Goal: Task Accomplishment & Management: Manage account settings

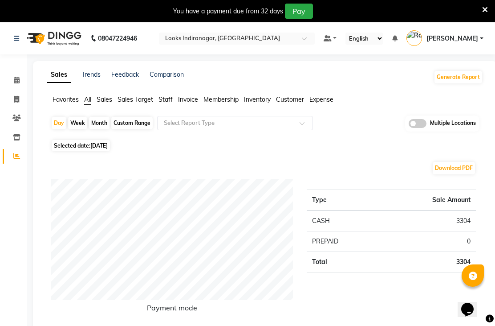
click at [15, 119] on icon at bounding box center [16, 117] width 8 height 7
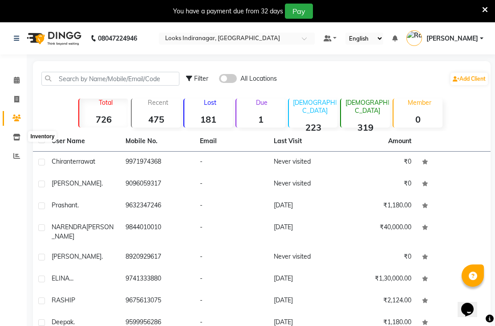
click at [23, 134] on span at bounding box center [17, 137] width 16 height 10
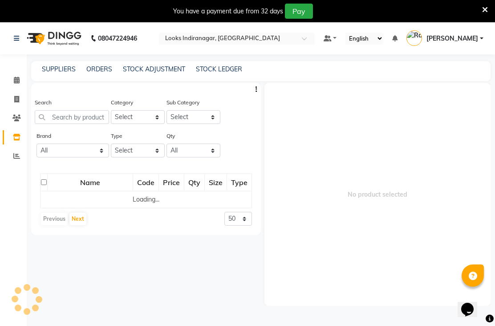
click at [15, 160] on link "Reports" at bounding box center [13, 156] width 21 height 15
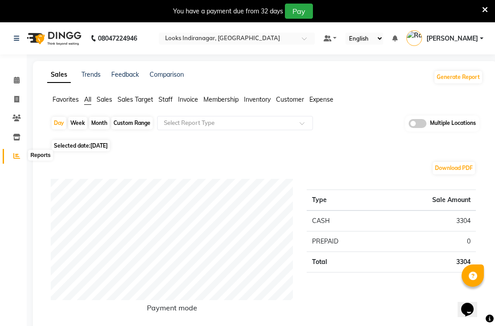
click at [21, 155] on span at bounding box center [17, 156] width 16 height 10
click at [19, 162] on link "Reports" at bounding box center [13, 156] width 21 height 15
click at [56, 129] on div "Day" at bounding box center [59, 123] width 15 height 12
select select "9"
select select "2025"
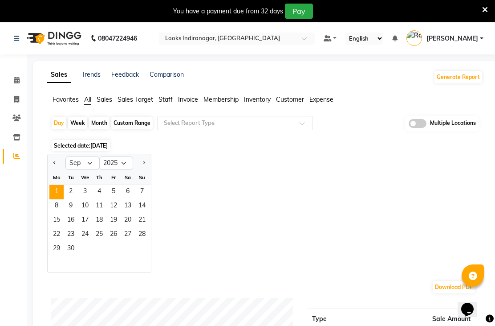
click at [77, 129] on div "Week" at bounding box center [77, 123] width 19 height 12
select select "9"
select select "2025"
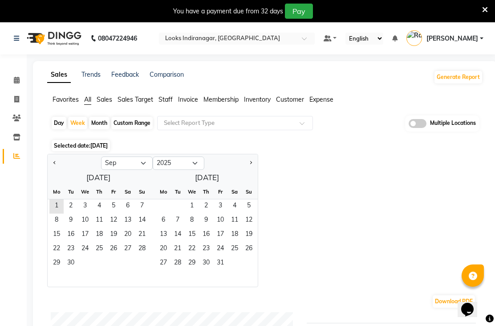
click at [100, 129] on div "Month" at bounding box center [99, 123] width 20 height 12
select select "9"
select select "2025"
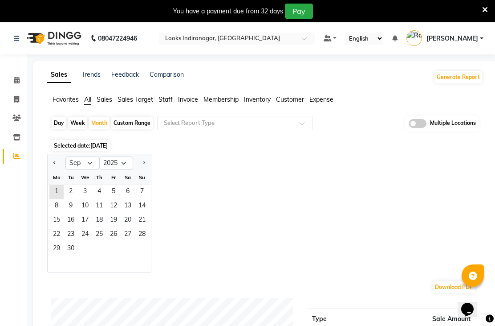
click at [65, 83] on link "Sales" at bounding box center [59, 75] width 24 height 16
click at [91, 103] on span "All" at bounding box center [87, 99] width 7 height 8
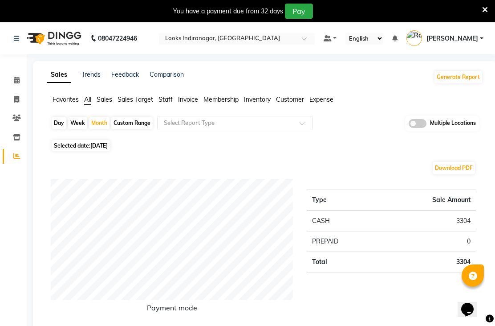
click at [140, 129] on div "Custom Range" at bounding box center [131, 123] width 41 height 12
select select "9"
select select "2025"
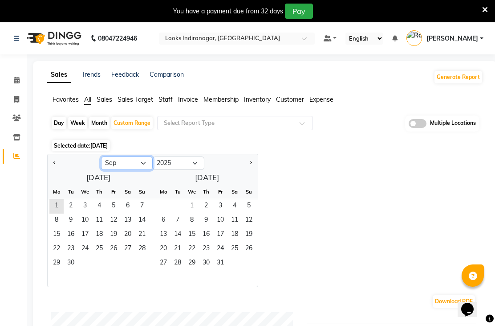
click at [141, 170] on select "Jan Feb Mar Apr May Jun Jul Aug Sep Oct Nov Dec" at bounding box center [127, 162] width 52 height 13
select select "8"
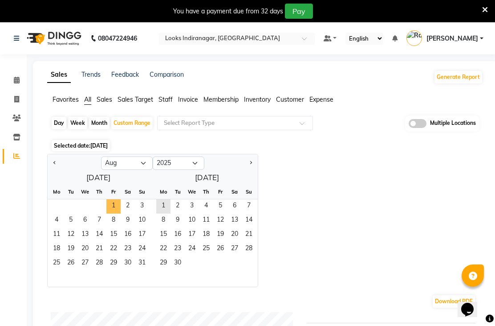
click at [112, 213] on span "1" at bounding box center [113, 206] width 14 height 14
click at [183, 270] on span "30" at bounding box center [178, 263] width 14 height 14
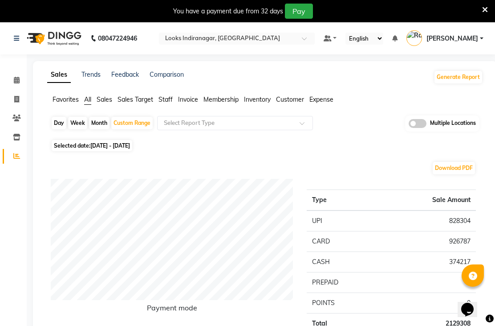
click at [467, 83] on button "Generate Report" at bounding box center [459, 77] width 48 height 12
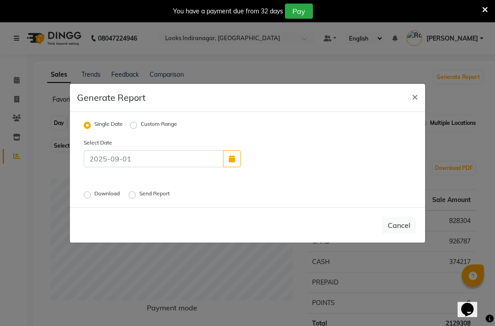
click at [230, 162] on icon "button" at bounding box center [232, 158] width 6 height 7
select select "9"
select select "2025"
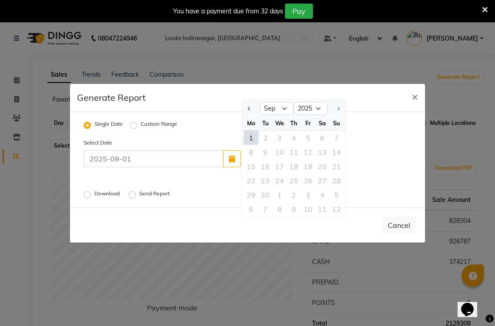
click at [122, 130] on label "Single Date" at bounding box center [108, 125] width 29 height 11
click at [92, 128] on input "Single Date" at bounding box center [89, 125] width 6 height 6
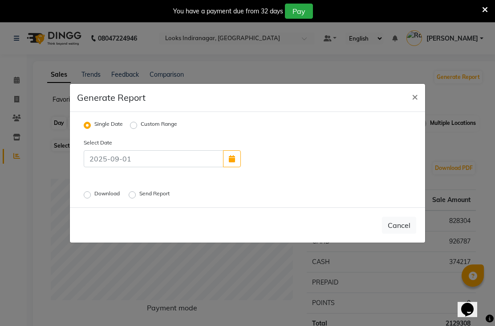
click at [141, 130] on label "Custom Range" at bounding box center [159, 125] width 37 height 11
click at [133, 128] on input "Custom Range" at bounding box center [135, 125] width 6 height 6
radio input "true"
select select "9"
select select "2025"
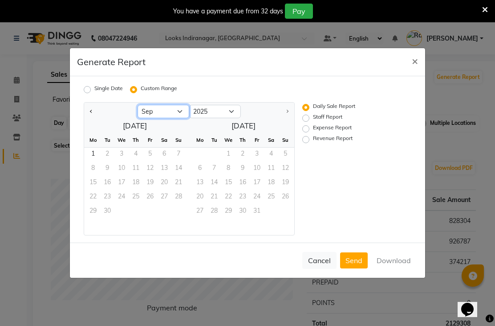
click at [187, 118] on select "Jan Feb Mar Apr May Jun Jul Aug Sep" at bounding box center [164, 111] width 52 height 13
select select "8"
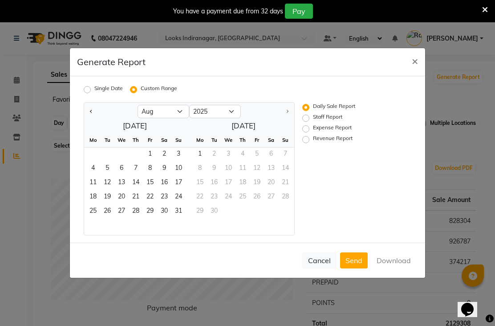
click at [151, 162] on span "1" at bounding box center [150, 154] width 14 height 14
click at [257, 176] on div "8 9 10 11 12 13 14" at bounding box center [240, 169] width 109 height 14
click at [185, 219] on span "31" at bounding box center [178, 211] width 14 height 14
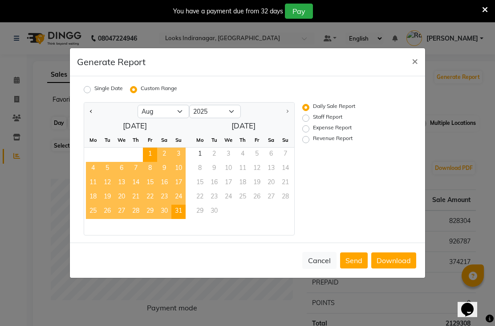
click at [398, 268] on button "Download" at bounding box center [393, 260] width 45 height 16
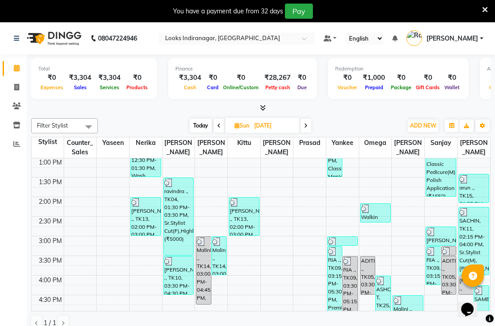
click at [18, 148] on link "Reports" at bounding box center [13, 144] width 21 height 15
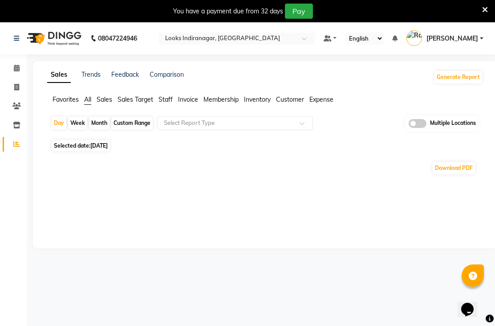
click at [466, 83] on button "Generate Report" at bounding box center [459, 77] width 48 height 12
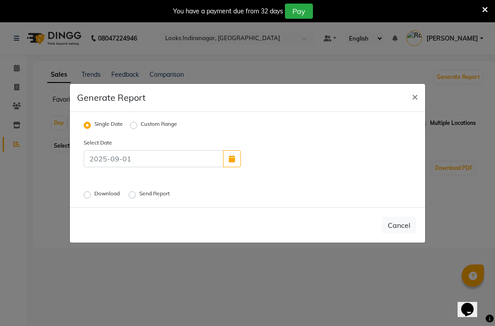
click at [418, 109] on button "×" at bounding box center [415, 96] width 20 height 25
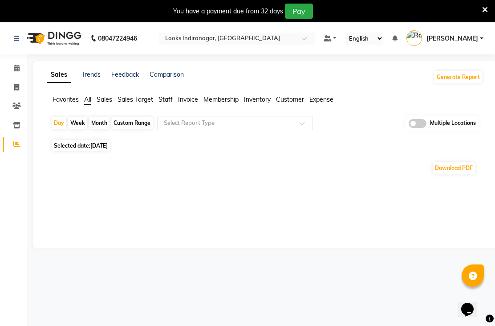
click at [452, 83] on button "Generate Report" at bounding box center [459, 77] width 48 height 12
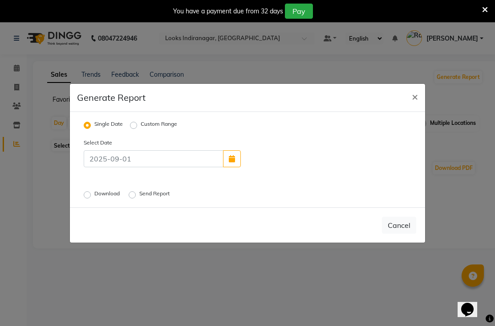
click at [141, 130] on label "Custom Range" at bounding box center [159, 125] width 37 height 11
click at [134, 128] on input "Custom Range" at bounding box center [135, 125] width 6 height 6
radio input "true"
select select "9"
select select "2025"
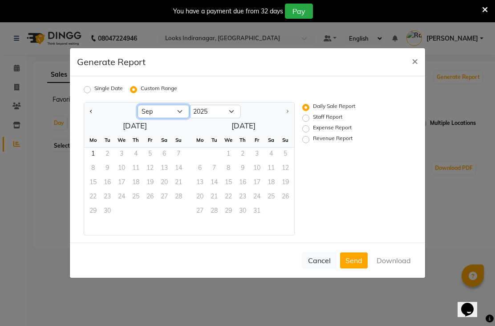
click at [181, 118] on select "Jan Feb Mar Apr May Jun Jul Aug Sep" at bounding box center [164, 111] width 52 height 13
select select "8"
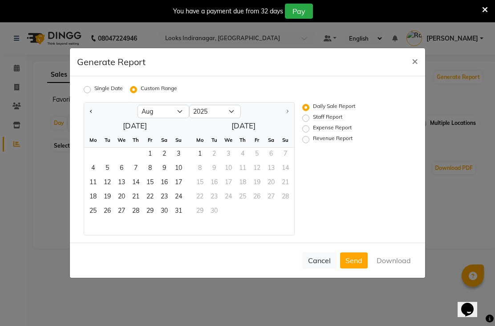
click at [149, 162] on span "1" at bounding box center [150, 154] width 14 height 14
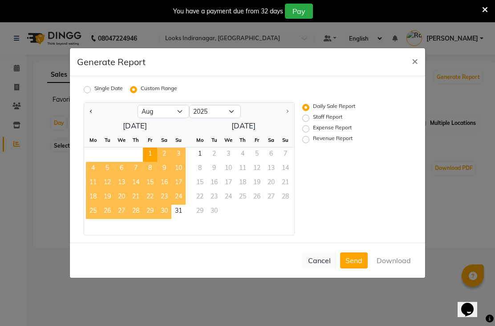
click at [182, 219] on span "31" at bounding box center [178, 211] width 14 height 14
click at [343, 145] on label "Revenue Report" at bounding box center [333, 139] width 40 height 11
click at [310, 143] on input "Revenue Report" at bounding box center [307, 139] width 6 height 6
radio input "true"
click at [402, 268] on button "Download" at bounding box center [393, 260] width 45 height 16
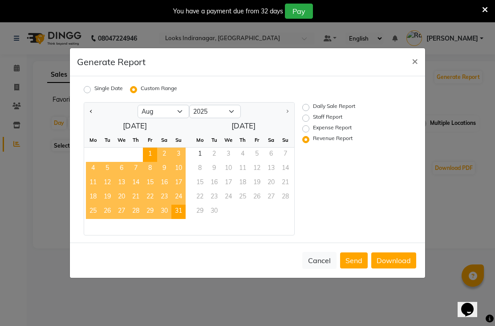
click at [343, 134] on label "Expense Report" at bounding box center [332, 128] width 39 height 11
click at [310, 132] on input "Expense Report" at bounding box center [307, 129] width 6 height 6
radio input "true"
click at [338, 123] on label "Staff Report" at bounding box center [327, 118] width 29 height 11
click at [310, 121] on input "Staff Report" at bounding box center [307, 118] width 6 height 6
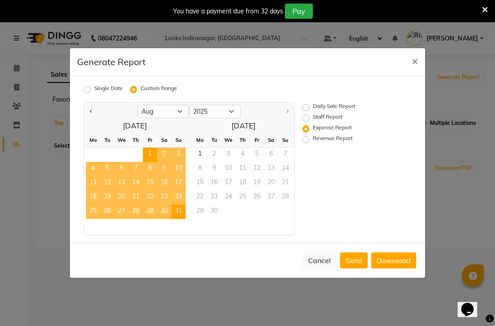
radio input "true"
click at [399, 268] on button "Download" at bounding box center [393, 260] width 45 height 16
click at [341, 134] on label "Expense Report" at bounding box center [332, 128] width 39 height 11
click at [310, 132] on input "Expense Report" at bounding box center [307, 129] width 6 height 6
radio input "true"
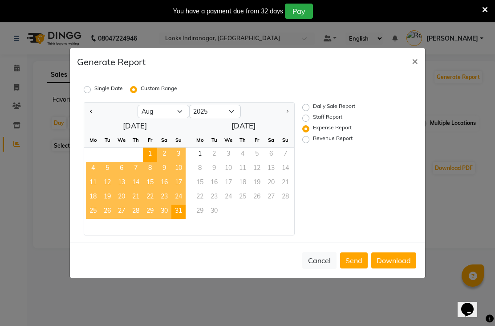
click at [415, 67] on span "×" at bounding box center [415, 60] width 6 height 13
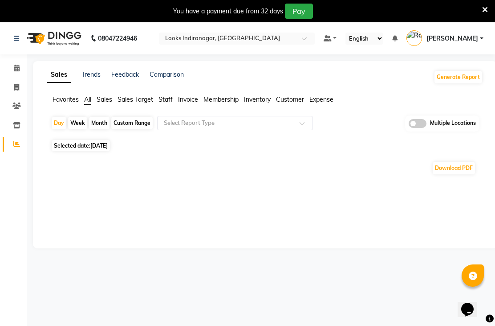
click at [483, 7] on icon at bounding box center [485, 10] width 6 height 8
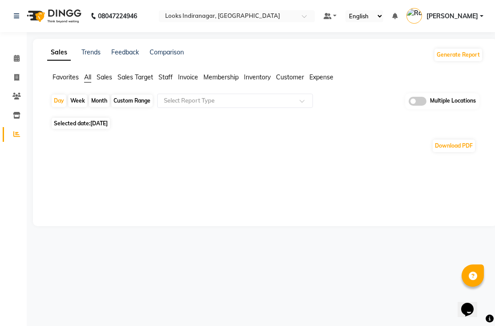
click at [313, 17] on span at bounding box center [307, 18] width 11 height 9
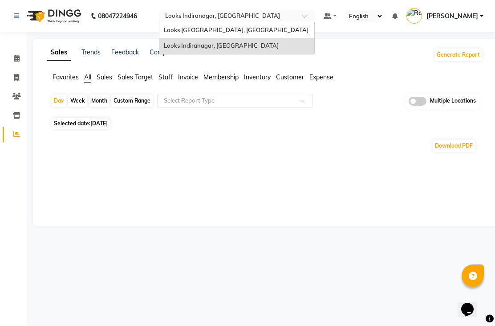
click at [313, 18] on span at bounding box center [307, 18] width 11 height 9
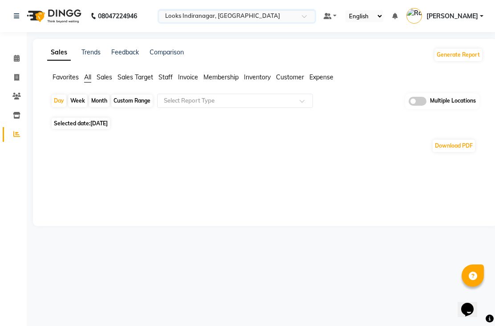
click at [313, 16] on span at bounding box center [307, 18] width 11 height 9
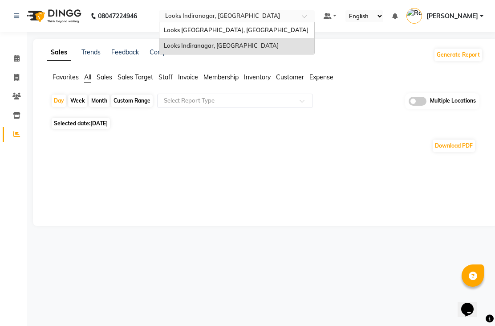
click at [309, 31] on span "Looks [GEOGRAPHIC_DATA], [GEOGRAPHIC_DATA]" at bounding box center [236, 29] width 145 height 7
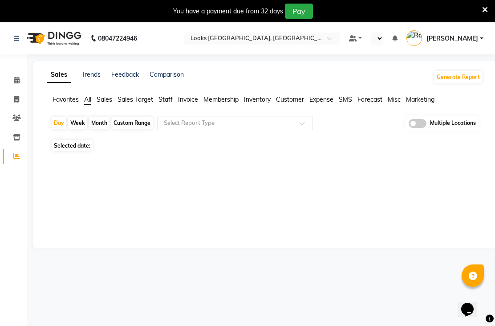
click at [110, 103] on span "Sales" at bounding box center [105, 99] width 16 height 8
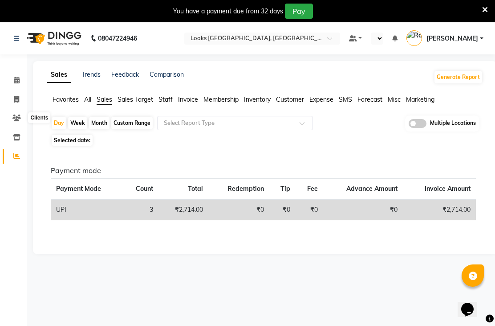
click at [20, 115] on icon at bounding box center [16, 117] width 8 height 7
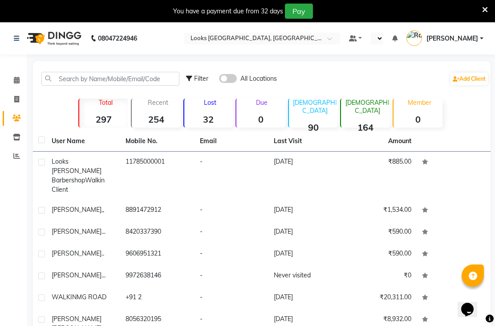
click at [21, 77] on span at bounding box center [17, 80] width 16 height 10
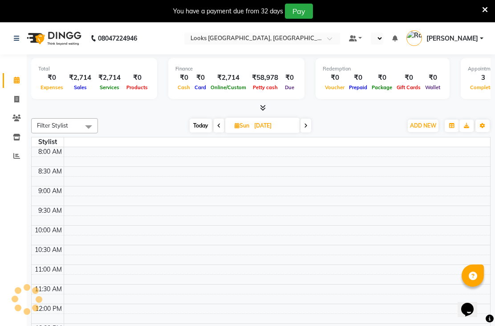
click at [22, 99] on span at bounding box center [17, 99] width 16 height 10
select select "service"
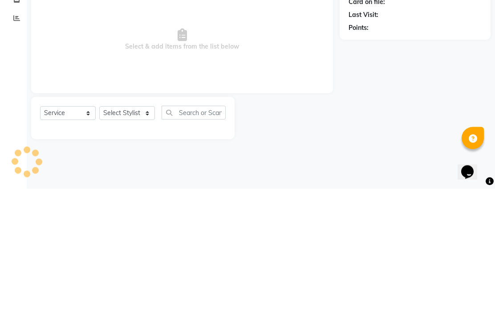
type input "1738"
select select "8707"
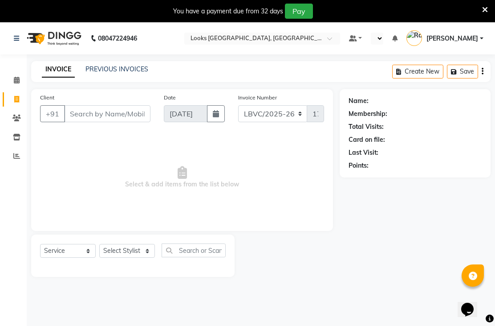
click at [483, 9] on icon at bounding box center [485, 10] width 6 height 8
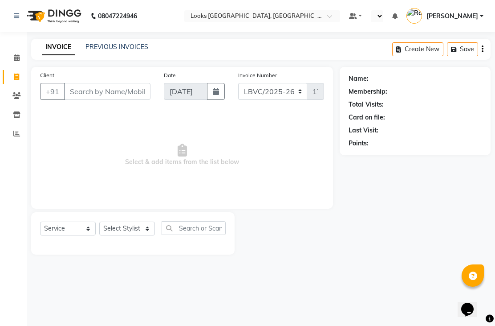
click at [340, 16] on div at bounding box center [262, 16] width 156 height 9
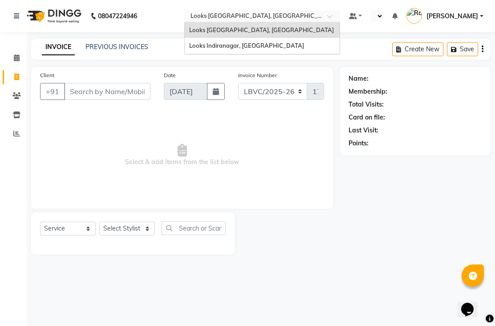
click at [349, 21] on link at bounding box center [355, 16] width 13 height 9
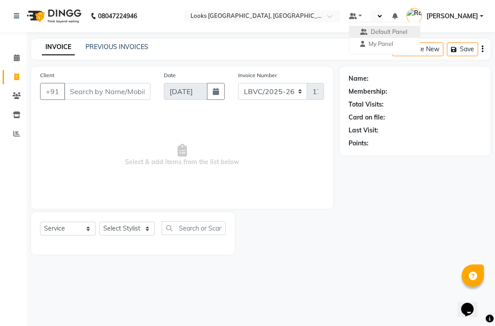
click at [371, 22] on div at bounding box center [377, 16] width 12 height 12
click at [23, 63] on link "Calendar" at bounding box center [13, 58] width 21 height 15
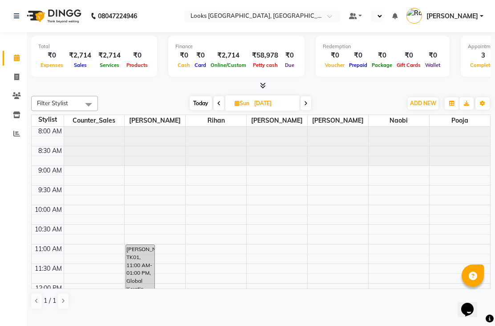
click at [274, 110] on input "[DATE]" at bounding box center [274, 103] width 45 height 13
select select "8"
select select "2025"
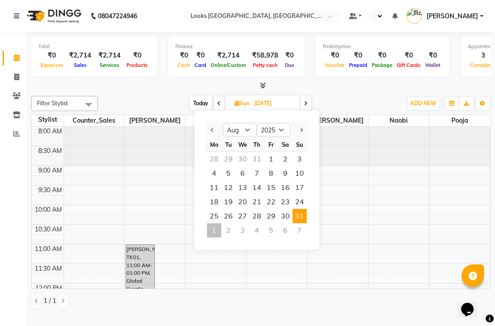
click at [304, 223] on span "31" at bounding box center [300, 216] width 14 height 14
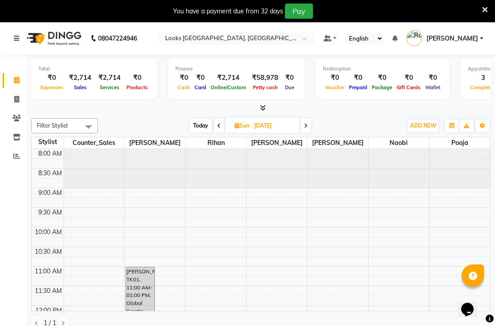
click at [293, 42] on input "text" at bounding box center [227, 39] width 129 height 9
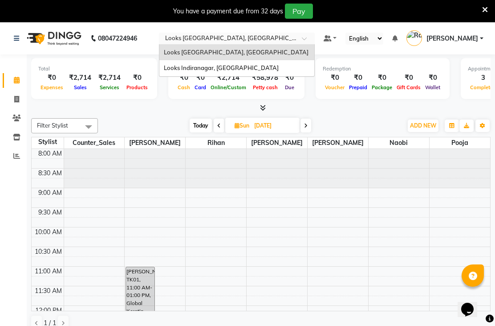
click at [279, 67] on span "Looks Indiranagar, [GEOGRAPHIC_DATA]" at bounding box center [221, 67] width 115 height 7
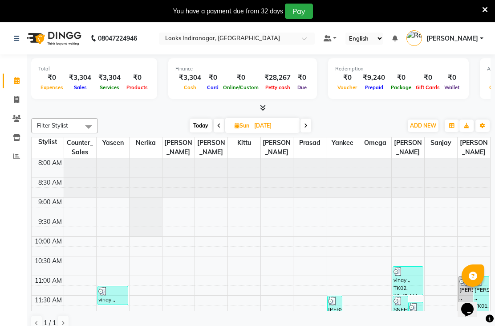
click at [221, 132] on span at bounding box center [219, 125] width 11 height 14
type input "[DATE]"
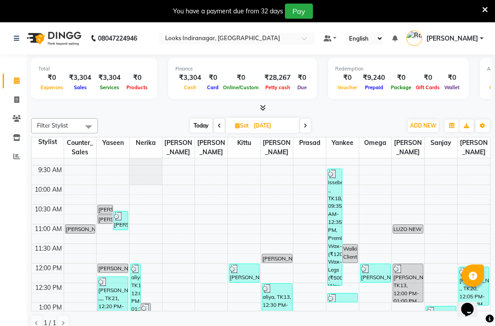
scroll to position [52, 0]
click at [404, 302] on div "[PERSON_NAME], TK13, 12:00 PM-01:00 PM, Premium Wax~Full Body" at bounding box center [408, 283] width 30 height 38
click at [412, 291] on div "[PERSON_NAME], TK13, 12:00 PM-01:00 PM, Premium Wax~Full Body" at bounding box center [408, 283] width 30 height 38
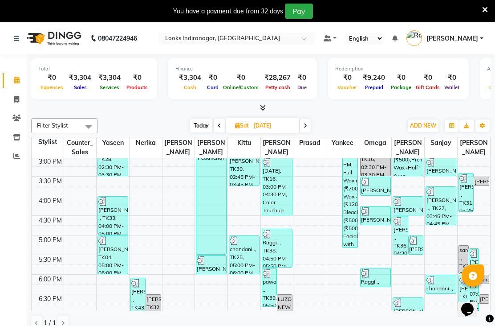
scroll to position [209, 0]
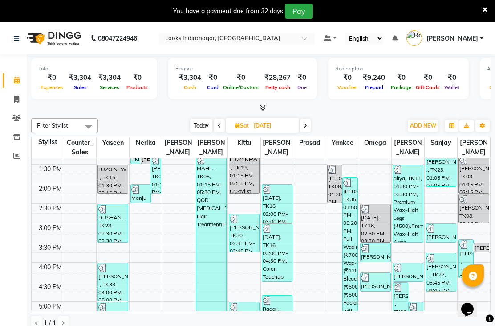
click at [382, 235] on div "[DATE], TK16, 02:30 PM-03:30 PM, Pro Enzyme Botanics Facial(M)" at bounding box center [376, 223] width 30 height 38
click at [377, 232] on div "[DATE], TK16, 02:30 PM-03:30 PM, Pro Enzyme Botanics Facial(M)" at bounding box center [376, 223] width 30 height 38
click at [381, 213] on div at bounding box center [375, 208] width 29 height 9
click at [375, 238] on div "[DATE], TK16, 02:30 PM-03:30 PM, Pro Enzyme Botanics Facial(M)" at bounding box center [376, 223] width 30 height 38
click at [367, 213] on img at bounding box center [365, 208] width 9 height 9
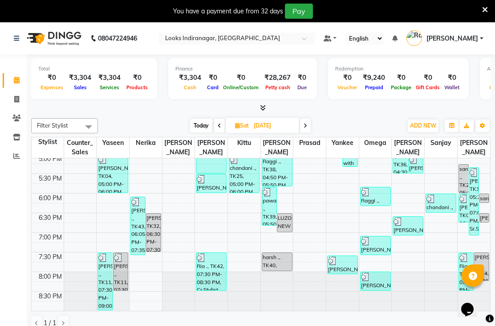
scroll to position [357, 0]
click at [121, 262] on img at bounding box center [118, 257] width 9 height 9
click at [118, 280] on div "[PERSON_NAME] ., TK11, 07:30 PM-08:30 PM, Cr.Stylist Cut(F)" at bounding box center [121, 271] width 14 height 37
click at [116, 277] on div "[PERSON_NAME] ., TK11, 07:30 PM-08:30 PM, Cr.Stylist Cut(F)" at bounding box center [121, 271] width 14 height 37
click at [469, 196] on div "[PERSON_NAME], TK35, 05:20 PM-07:05 PM, Sr.Stylist Cut(M) (₹1000),[PERSON_NAME]…" at bounding box center [473, 200] width 9 height 67
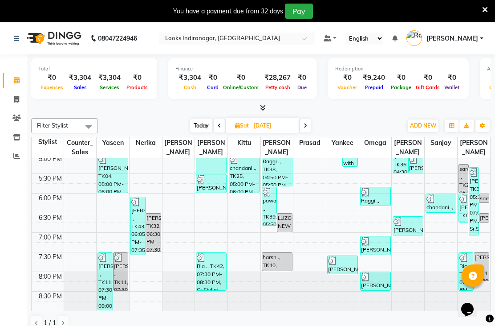
click at [468, 185] on div "sarach ., TK26, 05:15 PM-06:00 PM, [PERSON_NAME] Styling" at bounding box center [463, 178] width 9 height 28
click at [487, 213] on div at bounding box center [474, 208] width 33 height 10
click at [489, 193] on td at bounding box center [277, 188] width 427 height 10
click at [385, 198] on div "Raggi ., TK38, 05:50 PM-06:20 PM, Eyebrows (₹200)" at bounding box center [376, 196] width 30 height 18
click at [114, 262] on img at bounding box center [118, 257] width 9 height 9
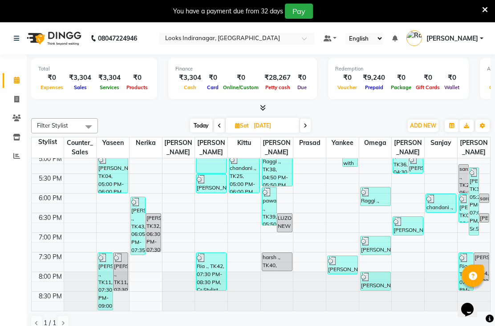
click at [121, 286] on div "[PERSON_NAME] ., TK11, 07:30 PM-08:30 PM, Cr.Stylist Cut(F)" at bounding box center [121, 271] width 14 height 37
click at [121, 280] on div "[PERSON_NAME] ., TK11, 07:30 PM-08:30 PM, Cr.Stylist Cut(F)" at bounding box center [121, 271] width 14 height 37
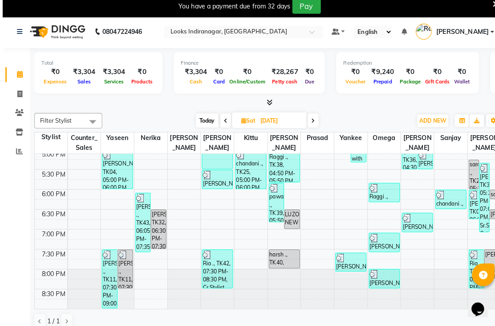
scroll to position [2, 0]
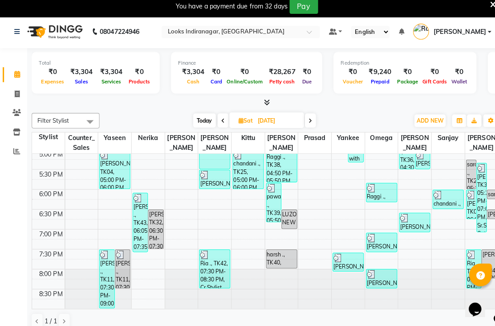
click at [121, 277] on div "[PERSON_NAME] ., TK11, 07:30 PM-08:30 PM, Cr.Stylist Cut(F)" at bounding box center [121, 269] width 14 height 37
click at [100, 286] on div "[PERSON_NAME] ., TK11, 07:30 PM-09:00 PM, Wash Conditioning L'oreal(F) (₹250),B…" at bounding box center [105, 279] width 14 height 57
click at [155, 243] on div "[PERSON_NAME], TK32, 06:30 PM-07:30 PM, Blow Dry Sr. Stylist(F)*" at bounding box center [153, 231] width 14 height 38
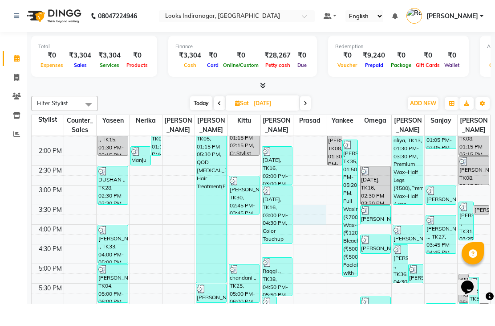
scroll to position [22, 0]
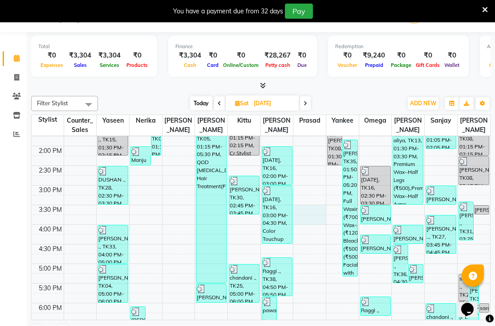
click at [371, 204] on div "[DATE], TK16, 02:30 PM-03:30 PM, Pro Enzyme Botanics Facial(M)" at bounding box center [376, 185] width 30 height 38
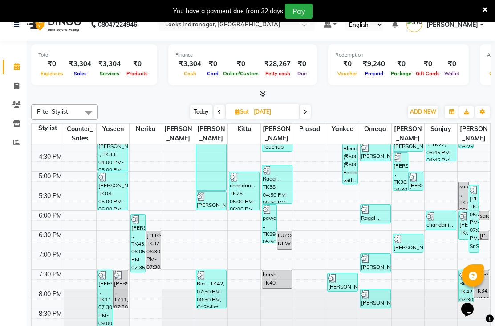
scroll to position [0, 0]
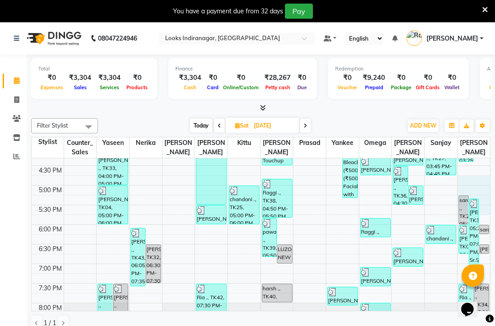
click at [220, 132] on span at bounding box center [219, 125] width 11 height 14
type input "[DATE]"
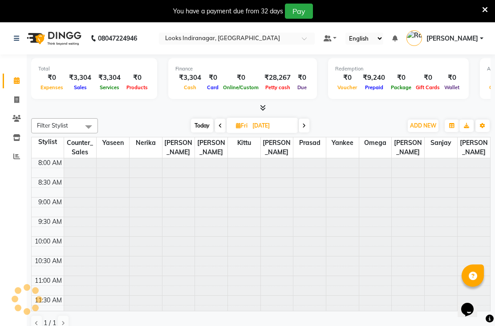
scroll to position [196, 0]
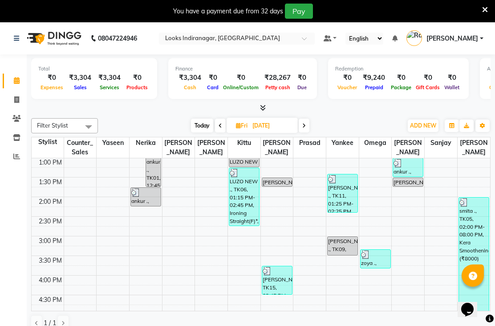
click at [157, 197] on div at bounding box center [145, 192] width 29 height 9
click at [160, 186] on div "ankur ., TK01, 12:45 PM-01:45 PM, Blow Dry Sr. Stylist(F)*" at bounding box center [153, 167] width 14 height 38
click at [278, 186] on div "[PERSON_NAME] .., TK04, 01:30 PM-01:45 PM, Wash Conditioning L'oreal(F)" at bounding box center [277, 182] width 30 height 8
click at [281, 186] on div "[PERSON_NAME] .., TK04, 01:30 PM-01:45 PM, Wash Conditioning L'oreal(F)" at bounding box center [277, 182] width 30 height 8
click at [346, 251] on div "[PERSON_NAME] ., TK09, 03:00 PM-03:30 PM, Eyebrows" at bounding box center [343, 245] width 30 height 18
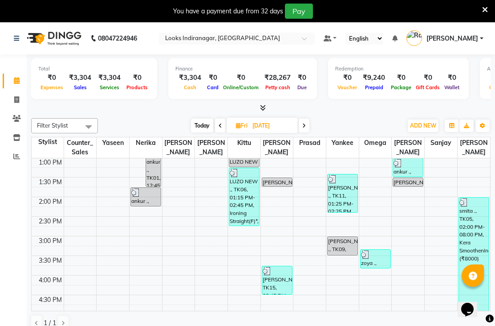
click at [348, 255] on div "[PERSON_NAME] ., TK09, 03:00 PM-03:30 PM, Eyebrows" at bounding box center [343, 245] width 30 height 18
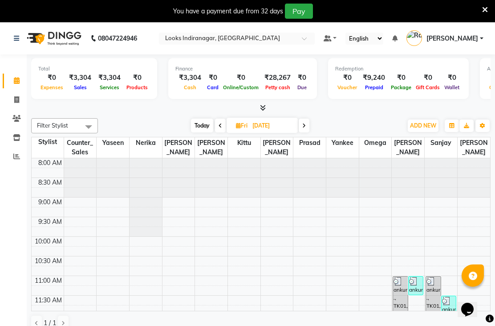
scroll to position [0, 0]
click at [17, 34] on link at bounding box center [18, 38] width 9 height 25
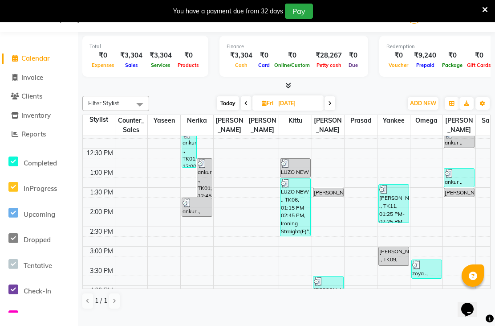
click at [43, 136] on span "Reports" at bounding box center [33, 134] width 24 height 8
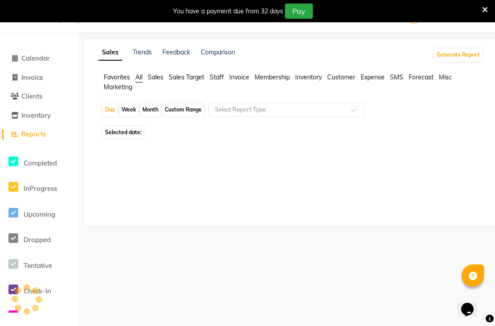
scroll to position [22, 0]
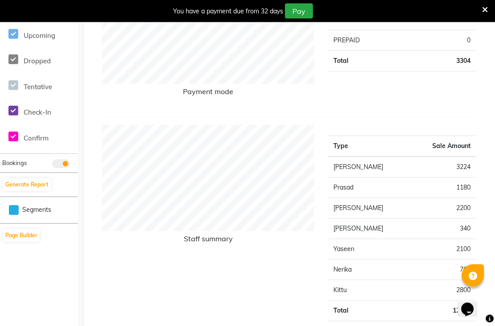
click at [40, 181] on button "Generate Report" at bounding box center [27, 185] width 48 height 12
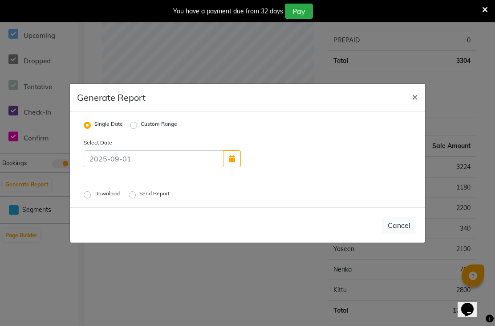
click at [410, 109] on button "×" at bounding box center [415, 96] width 20 height 25
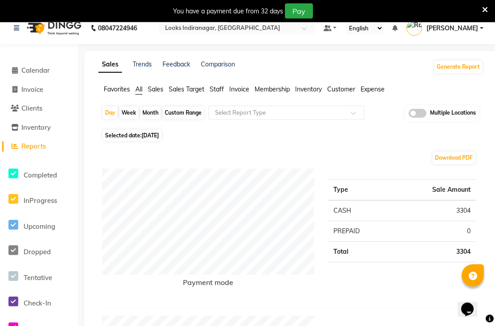
scroll to position [0, 0]
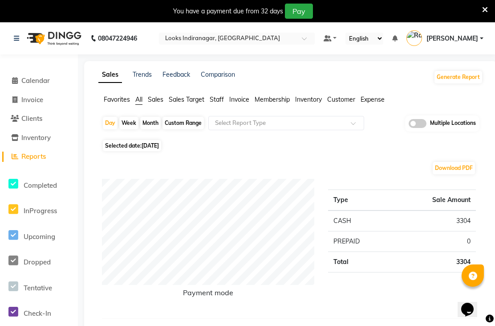
click at [53, 30] on img at bounding box center [53, 38] width 61 height 25
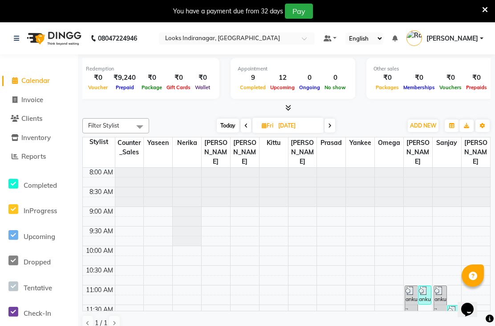
click at [313, 37] on span at bounding box center [307, 41] width 11 height 9
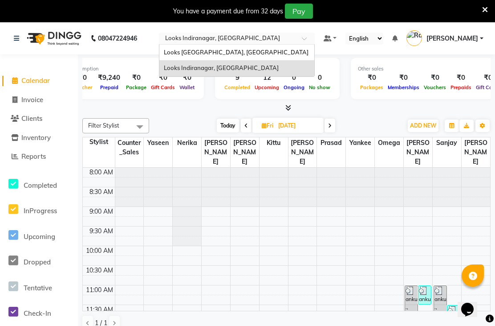
scroll to position [0, 317]
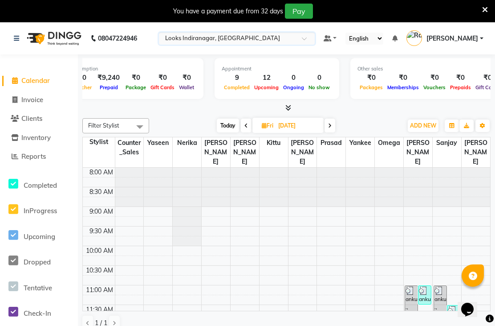
click at [473, 30] on nav "08047224946 Select Location × Looks Indiranagar, Bengaluru Default Panel My Pan…" at bounding box center [247, 38] width 495 height 32
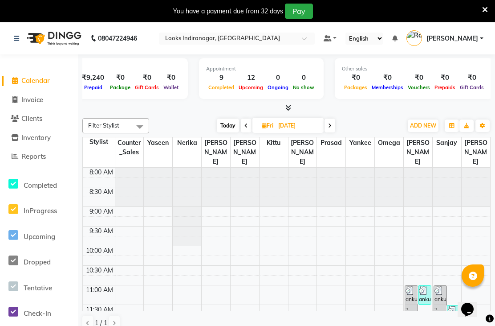
scroll to position [0, 332]
click at [407, 46] on link "[PERSON_NAME]" at bounding box center [445, 38] width 77 height 15
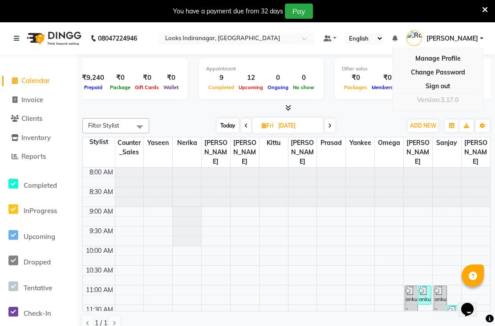
click at [397, 65] on link "Manage Profile" at bounding box center [437, 59] width 81 height 14
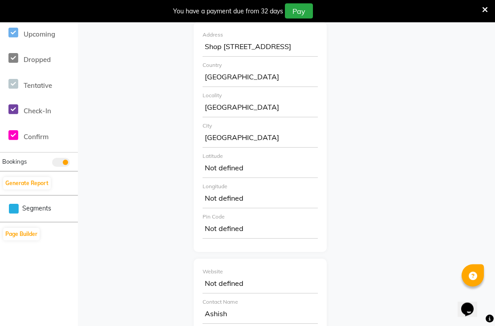
scroll to position [168, 0]
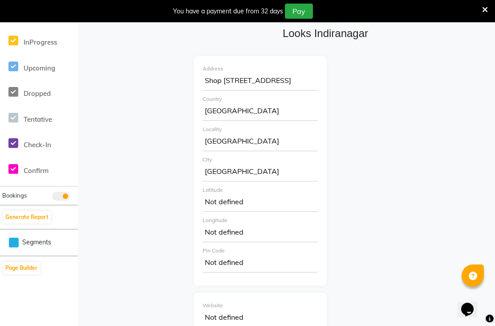
click at [274, 212] on div "Not defined" at bounding box center [260, 203] width 115 height 18
click at [264, 181] on div "[GEOGRAPHIC_DATA]" at bounding box center [260, 172] width 115 height 18
click at [494, 11] on div "You have a payment due from 32 days Pay" at bounding box center [247, 11] width 495 height 22
click at [258, 151] on div "[GEOGRAPHIC_DATA]" at bounding box center [260, 142] width 115 height 18
click at [263, 151] on div "[GEOGRAPHIC_DATA]" at bounding box center [260, 142] width 115 height 18
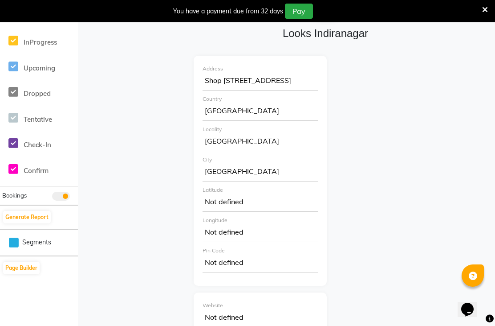
click at [249, 181] on div "[GEOGRAPHIC_DATA]" at bounding box center [260, 172] width 115 height 18
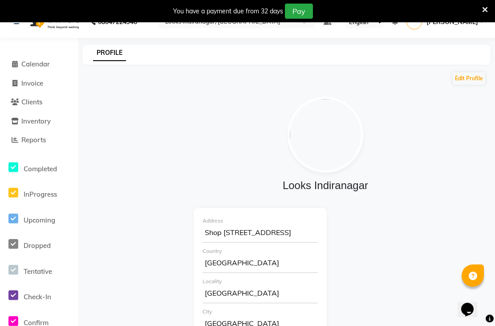
scroll to position [0, 0]
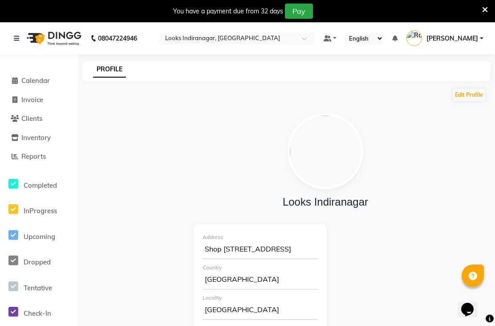
click at [466, 101] on button "Edit Profile" at bounding box center [469, 95] width 33 height 12
select select "1"
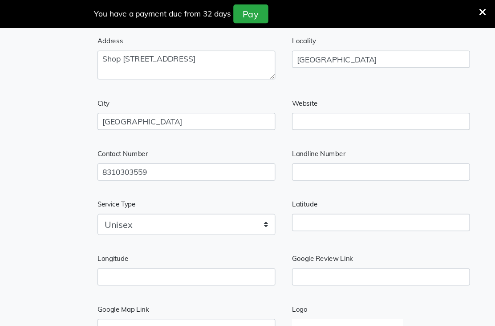
scroll to position [237, 0]
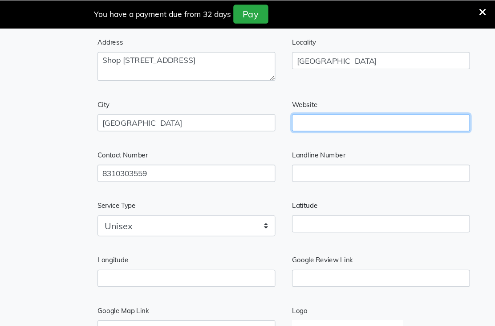
click at [332, 105] on input "text" at bounding box center [403, 98] width 143 height 14
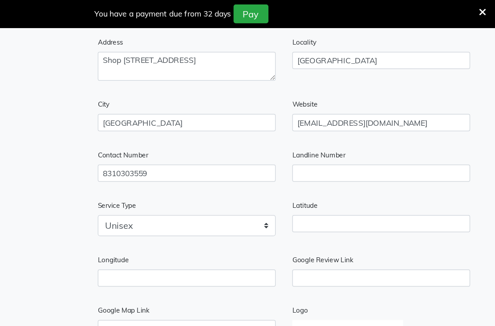
click at [387, 123] on div "Edit Profile Business Name Looks Indiranagar Contact Name Ashish Address Locali…" at bounding box center [325, 125] width 330 height 541
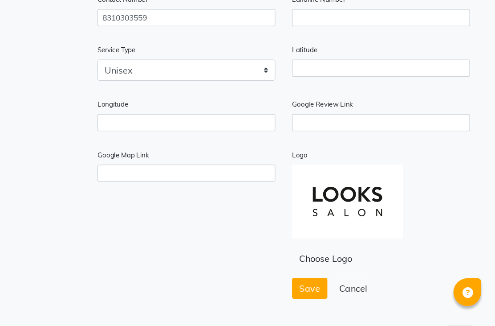
scroll to position [336, 0]
click at [338, 268] on span "Save" at bounding box center [346, 272] width 17 height 9
click at [332, 173] on img at bounding box center [376, 202] width 89 height 59
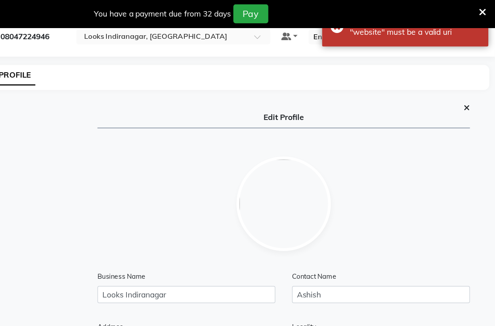
scroll to position [0, 0]
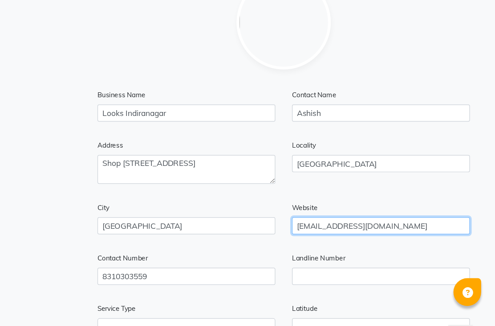
click at [332, 215] on input "[EMAIL_ADDRESS][DOMAIN_NAME]" at bounding box center [403, 222] width 143 height 14
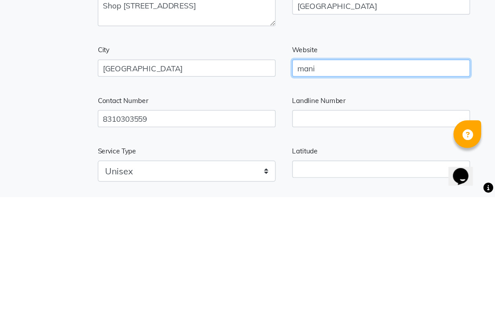
type input "man"
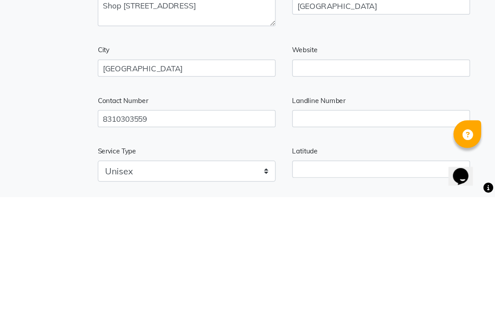
click at [395, 118] on div "PROFILE Edit Profile Business Name Looks Indiranagar Contact Name Ashish Addres…" at bounding box center [286, 241] width 417 height 586
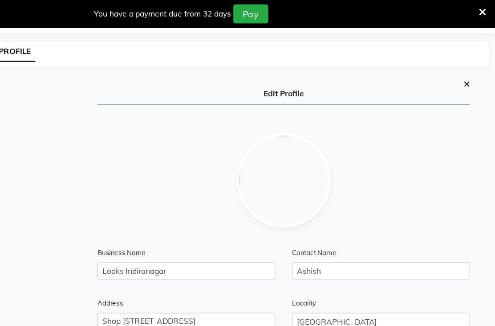
scroll to position [0, 0]
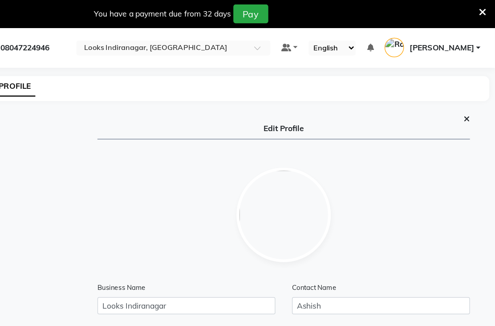
click at [482, 8] on icon at bounding box center [485, 10] width 6 height 8
